Goal: Navigation & Orientation: Find specific page/section

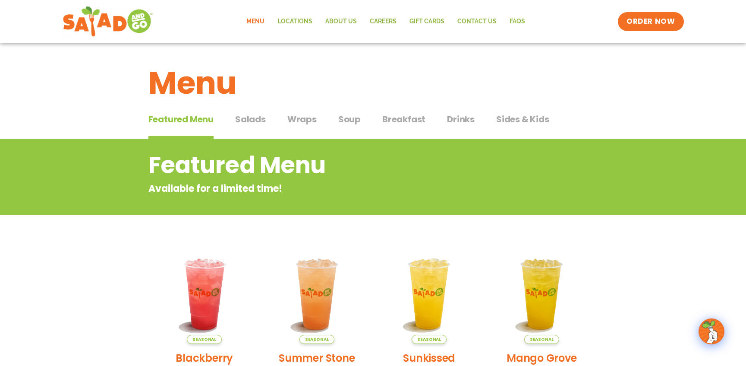
click at [257, 21] on link "Menu" at bounding box center [255, 22] width 31 height 20
click at [255, 125] on span "Salads" at bounding box center [250, 119] width 31 height 13
